Goal: Information Seeking & Learning: Learn about a topic

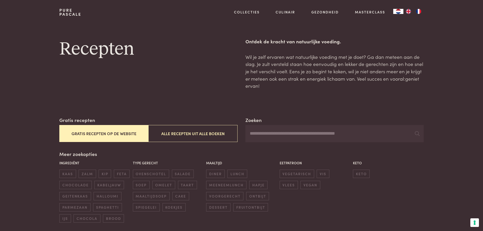
click at [116, 125] on button "Gratis recepten op de website" at bounding box center [103, 133] width 89 height 17
click at [283, 125] on input "Zoeken" at bounding box center [334, 133] width 178 height 17
type input "*****"
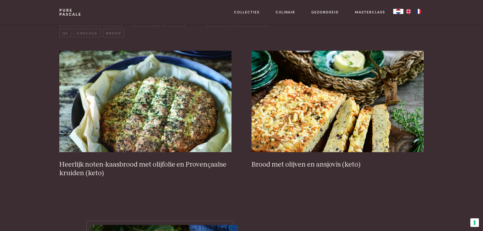
scroll to position [152, 0]
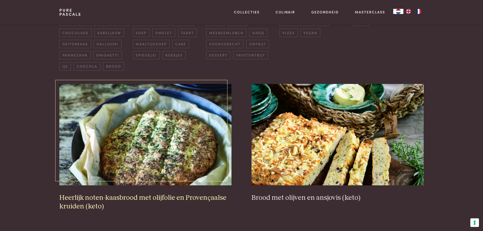
click at [165, 96] on img at bounding box center [145, 134] width 172 height 101
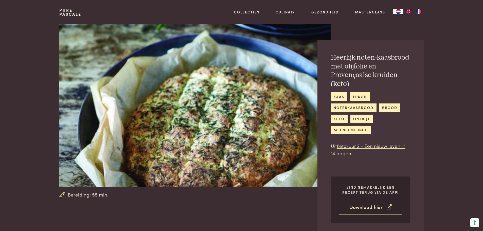
click at [386, 203] on icon at bounding box center [388, 206] width 5 height 7
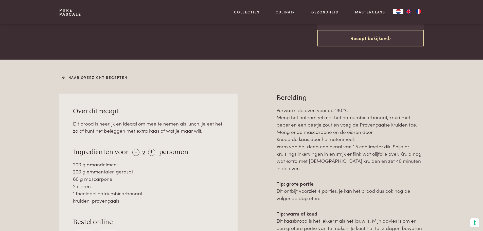
scroll to position [164, 0]
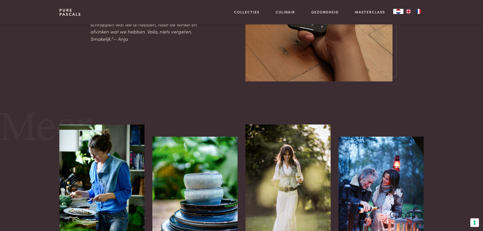
scroll to position [747, 0]
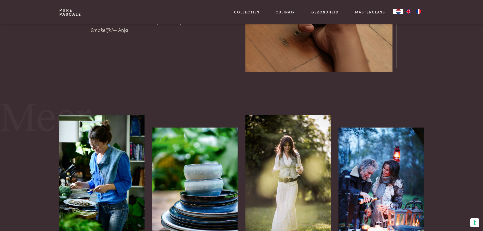
type input "**********"
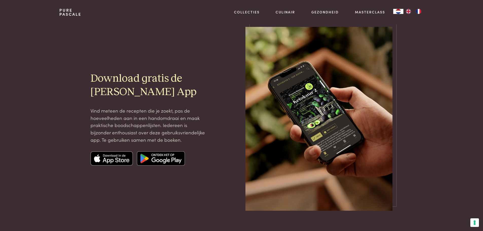
scroll to position [0, 0]
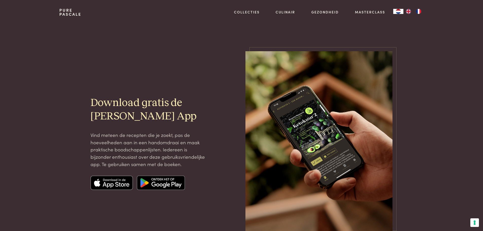
click at [167, 176] on img at bounding box center [161, 183] width 48 height 14
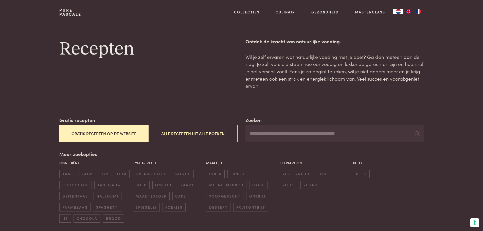
click at [295, 125] on input "Zoeken" at bounding box center [334, 133] width 178 height 17
type input "*****"
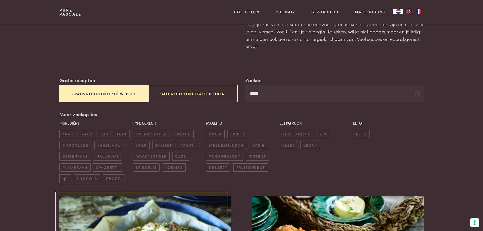
scroll to position [152, 0]
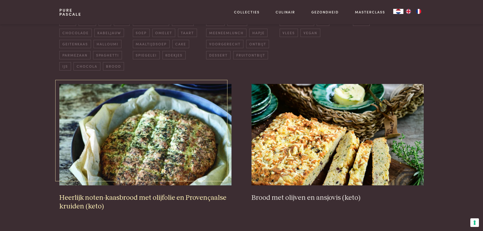
click at [158, 193] on h3 "Heerlijk noten-kaasbrood met olijfolie en Provençaalse kruiden (keto)" at bounding box center [145, 201] width 172 height 17
click at [371, 96] on img at bounding box center [337, 134] width 172 height 101
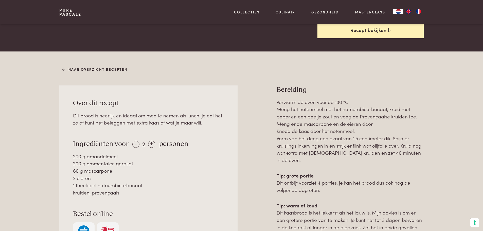
scroll to position [214, 0]
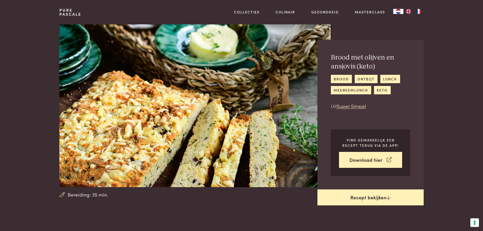
click at [386, 200] on icon at bounding box center [388, 197] width 4 height 5
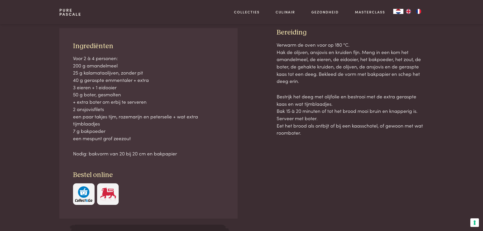
scroll to position [225, 0]
